Goal: Check status: Check status

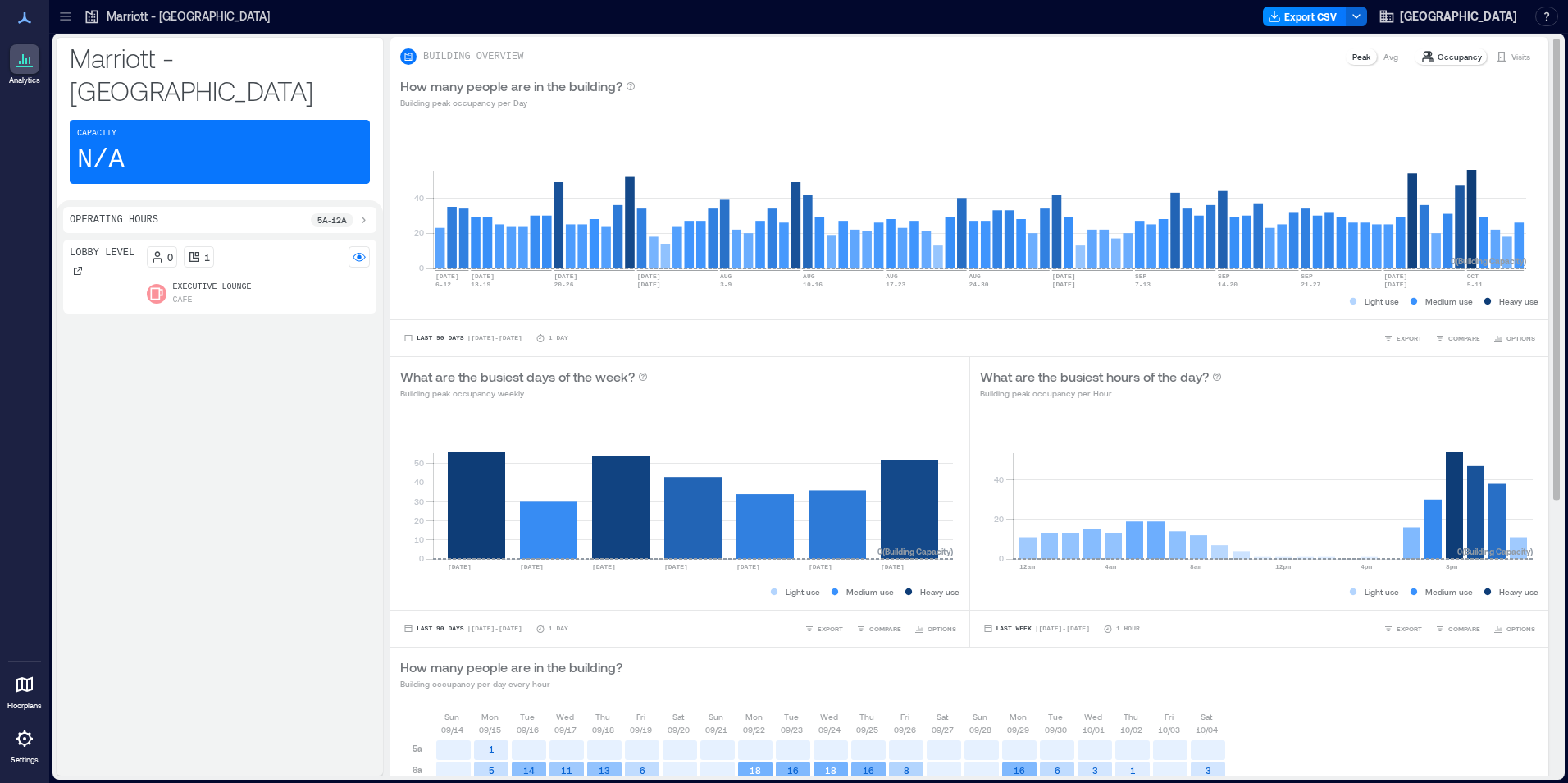
click at [1511, 62] on p "Visits" at bounding box center [1521, 57] width 19 height 13
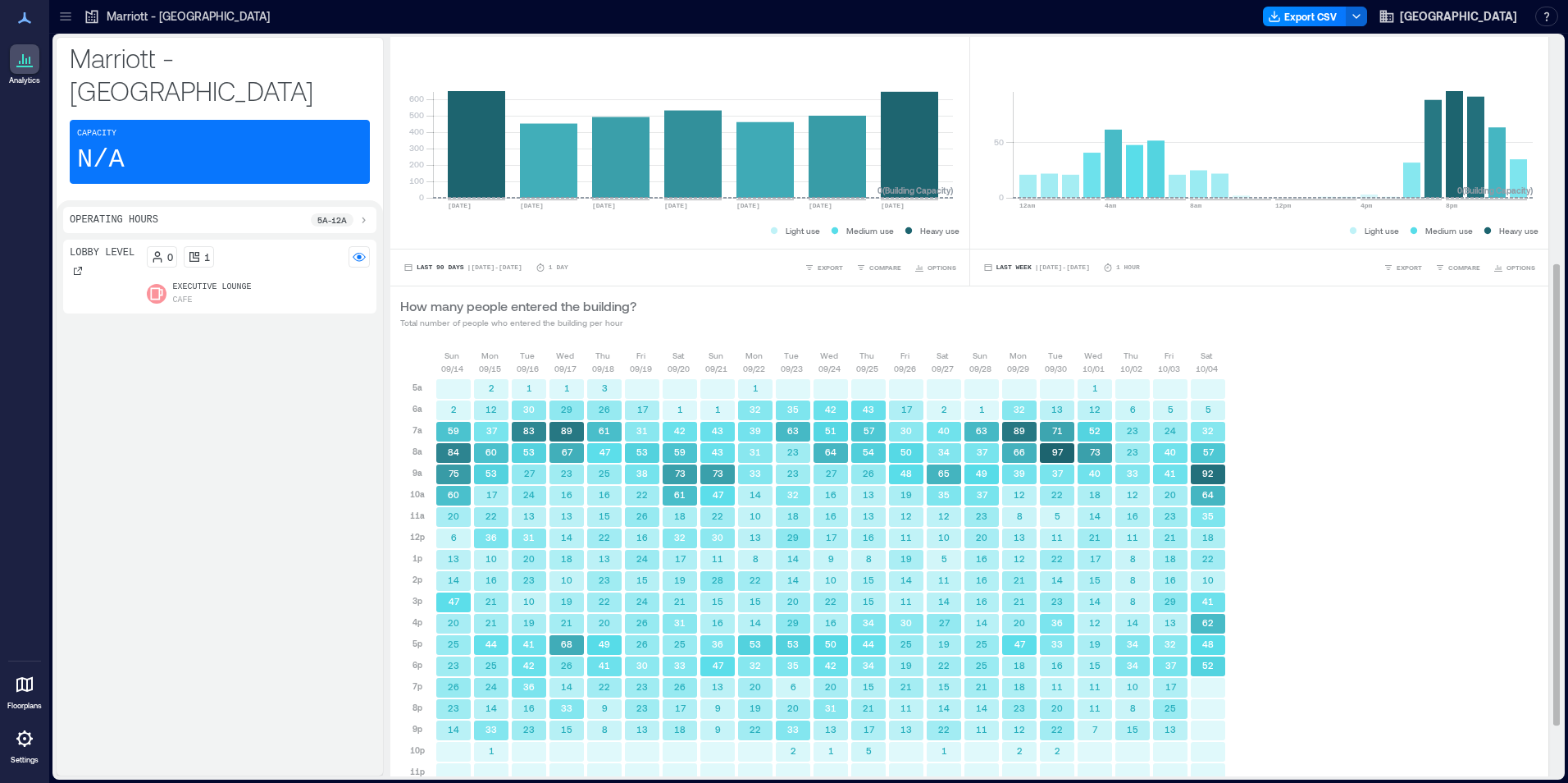
scroll to position [445, 0]
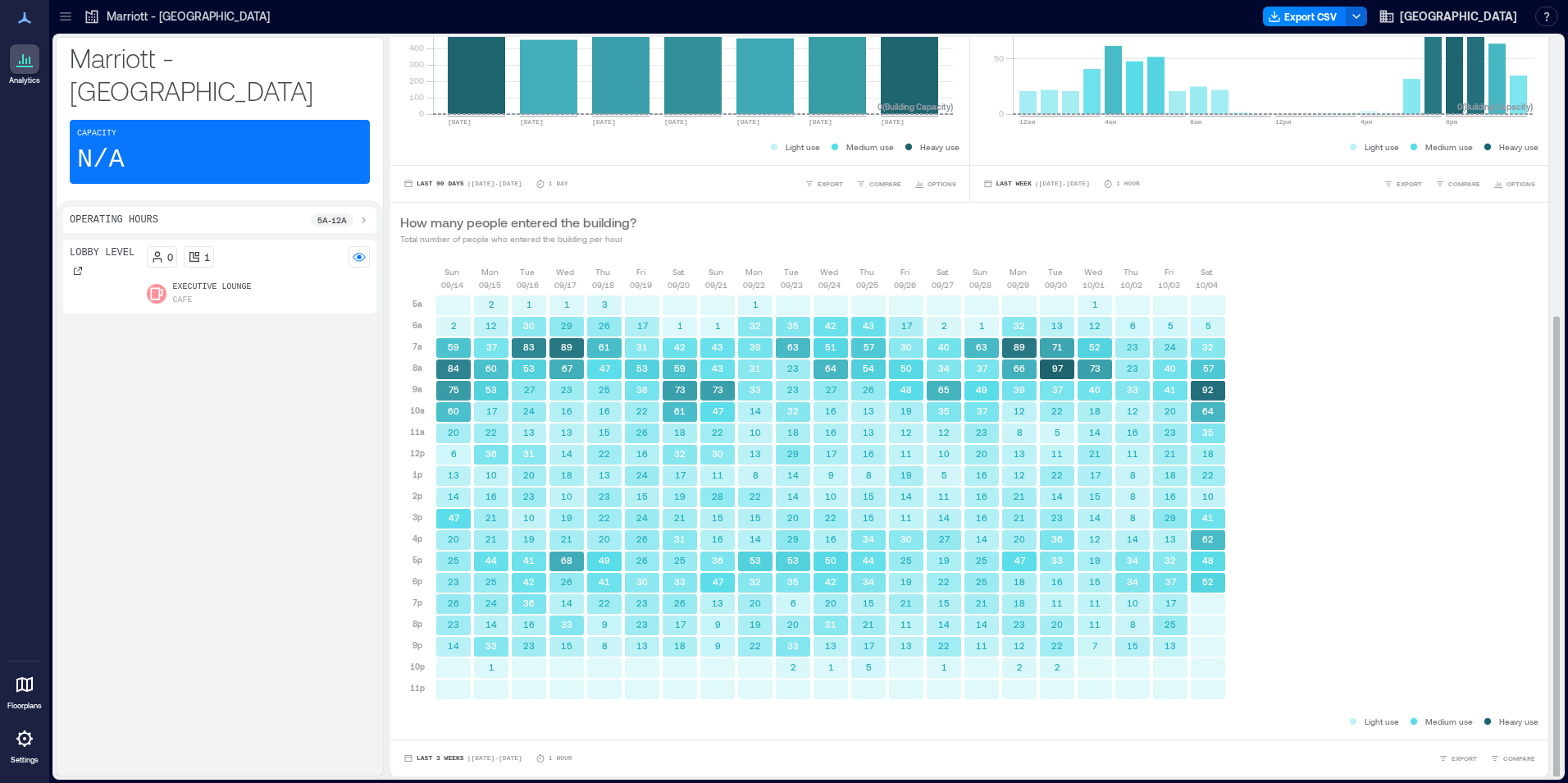
click at [498, 746] on div "Last 3 Weeks | [DATE] - [DATE] 1 Hour EXPORT COMPARE" at bounding box center [969, 757] width 1157 height 37
click at [498, 758] on span "| [DATE] - [DATE]" at bounding box center [495, 758] width 55 height 0
click at [442, 733] on span "Custom" at bounding box center [432, 727] width 35 height 11
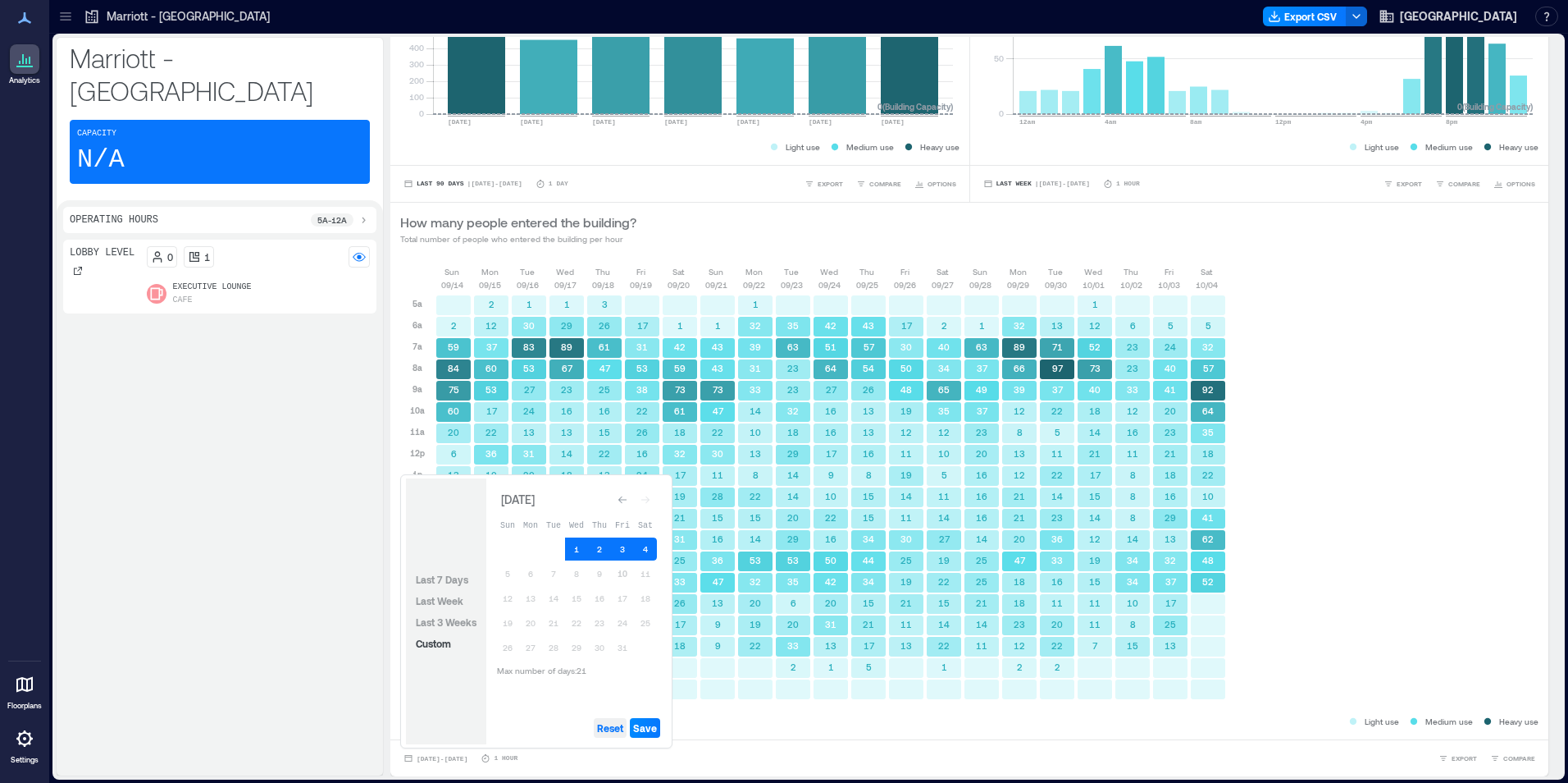
click at [621, 728] on span "Reset" at bounding box center [610, 727] width 26 height 13
click at [624, 562] on button "10" at bounding box center [622, 573] width 23 height 23
click at [604, 581] on button "9" at bounding box center [599, 573] width 23 height 23
click at [650, 723] on span "Save" at bounding box center [645, 727] width 24 height 13
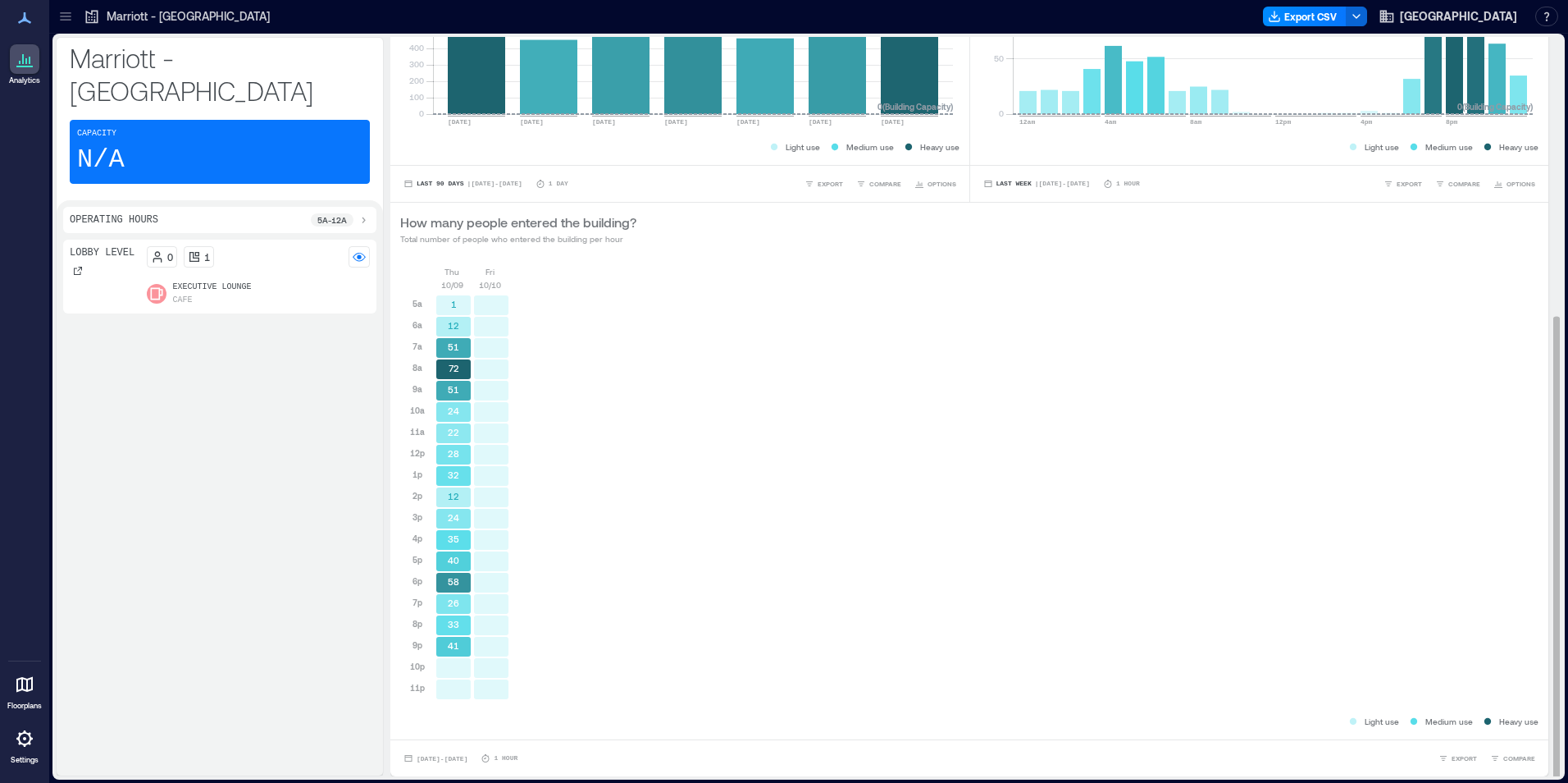
click at [1429, 378] on div "[DATE] [DATE] 5a 6a 7a 8a 9a 10a 11a 12p 1p 2p 3p 4p 5p 6p 7p 8p 9p 10p 11p 1 1…" at bounding box center [969, 489] width 1138 height 448
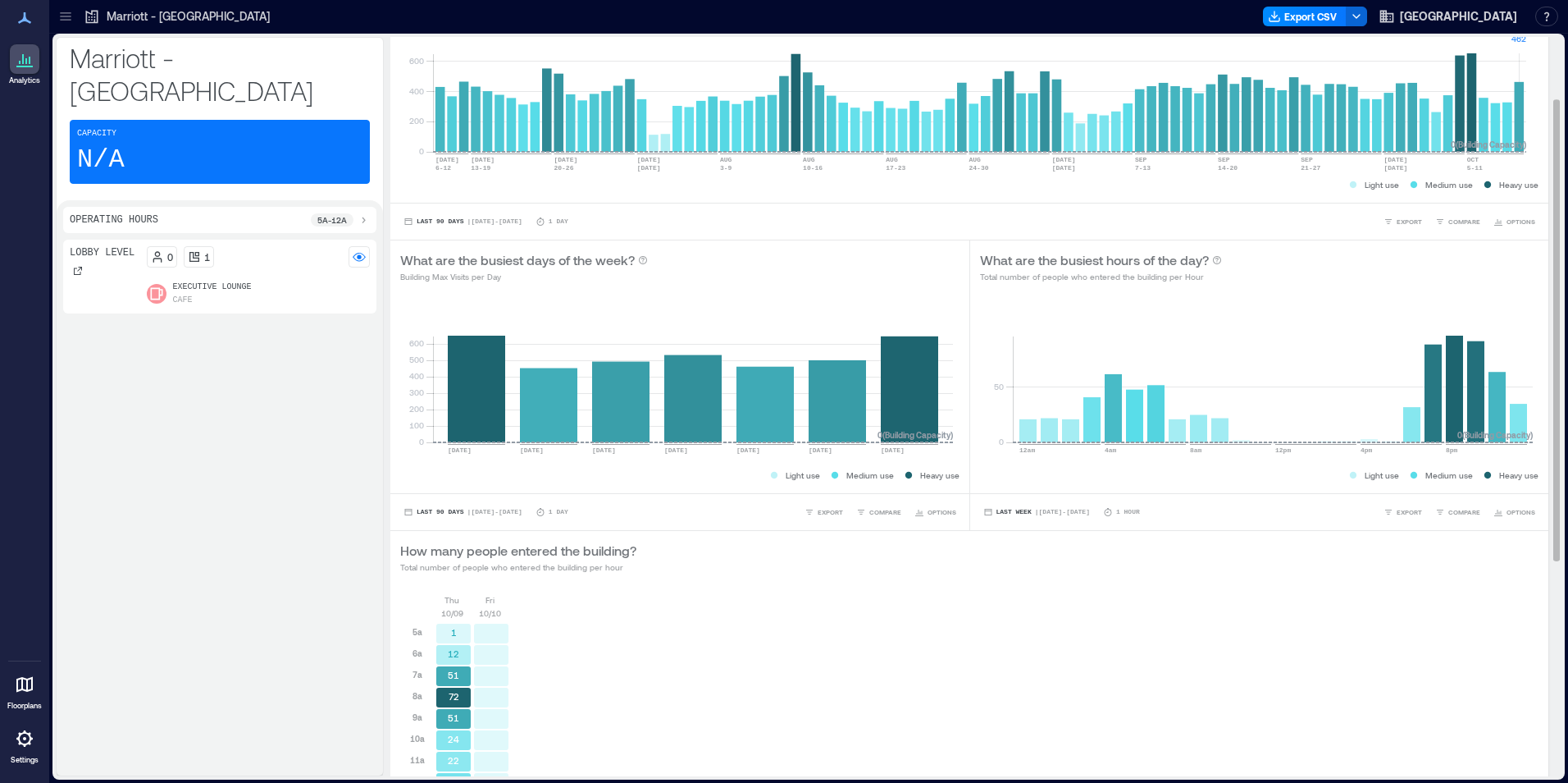
scroll to position [34, 0]
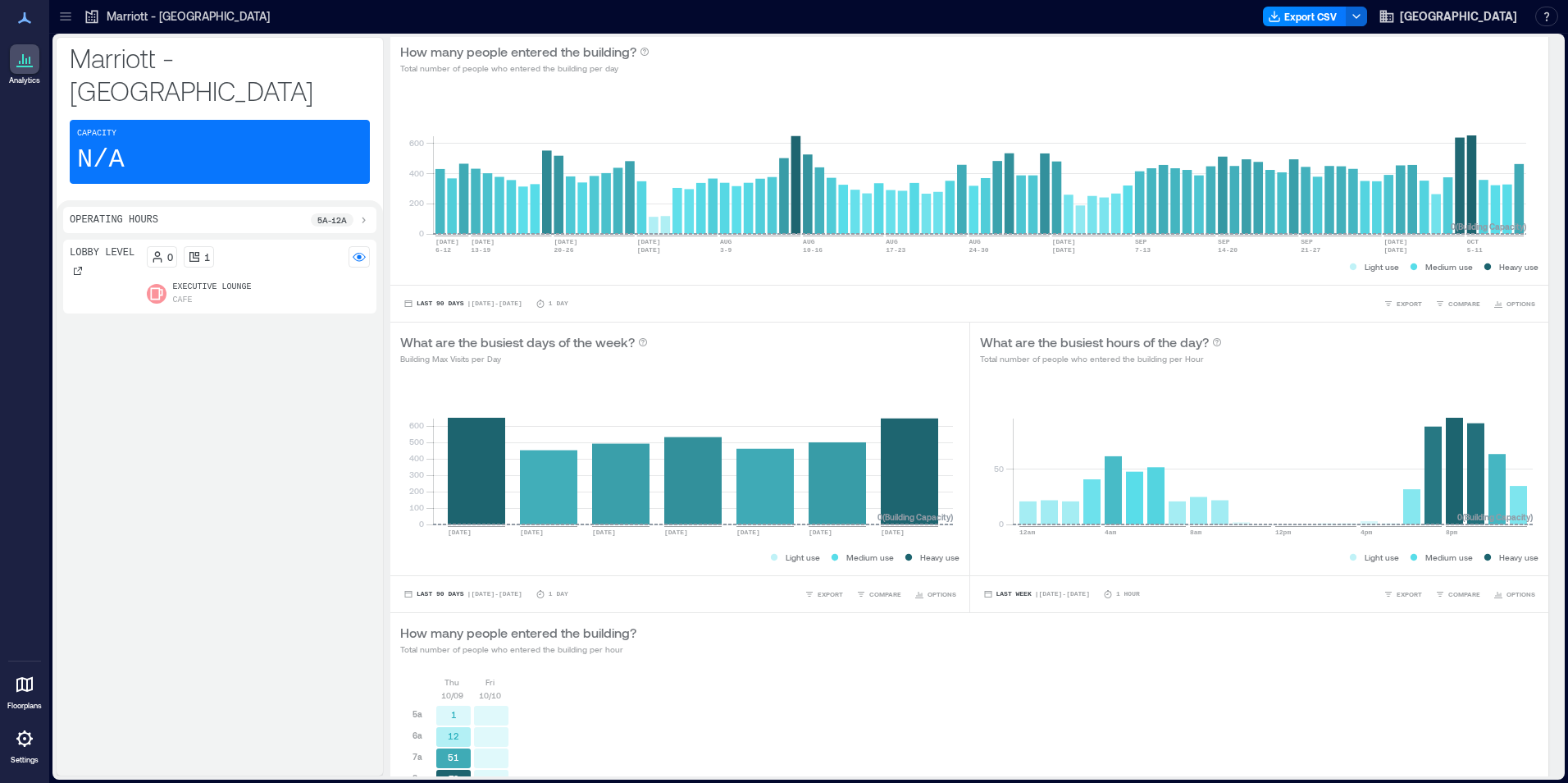
drag, startPoint x: 156, startPoint y: 356, endPoint x: 244, endPoint y: 27, distance: 340.6
click at [156, 356] on div "Lobby Level 0 1 Executive Lounge Cafe" at bounding box center [220, 504] width 313 height 529
